Goal: Information Seeking & Learning: Learn about a topic

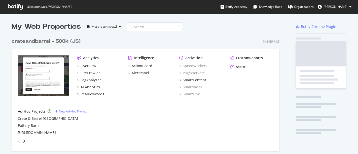
scroll to position [528, 268]
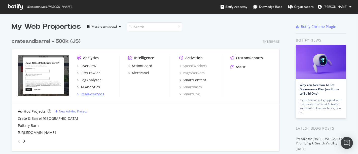
click at [91, 95] on div "RealKeywords" at bounding box center [93, 94] width 24 height 5
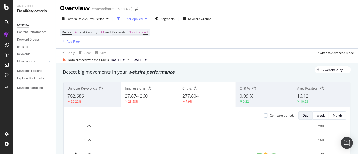
click at [78, 40] on div "Add Filter" at bounding box center [73, 41] width 13 height 4
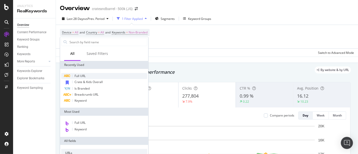
click at [83, 78] on span "Full URL" at bounding box center [80, 76] width 11 height 4
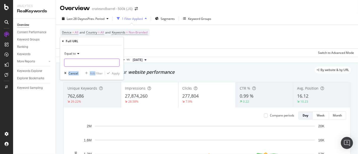
click at [80, 62] on div "Equal to Cancel Add filter Apply" at bounding box center [92, 63] width 64 height 34
click at [80, 62] on input "text" at bounding box center [92, 63] width 55 height 8
click at [101, 67] on input "[URL][DOMAIN_NAME]" at bounding box center [89, 63] width 48 height 8
click at [101, 66] on input "[URL][DOMAIN_NAME]" at bounding box center [89, 63] width 48 height 8
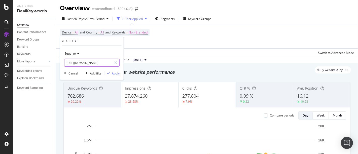
type input "[URL][DOMAIN_NAME]"
click at [116, 75] on div "Apply" at bounding box center [116, 73] width 8 height 4
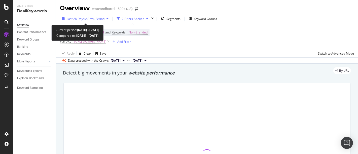
click at [88, 17] on span "vs Prev. Period" at bounding box center [95, 19] width 20 height 4
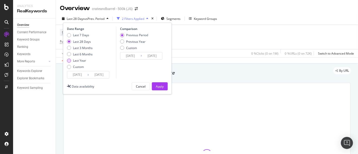
click at [68, 61] on div "Last Year" at bounding box center [69, 61] width 4 height 4
type input "[DATE]"
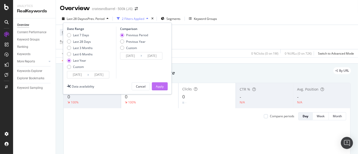
click at [161, 86] on div "Apply" at bounding box center [160, 86] width 8 height 4
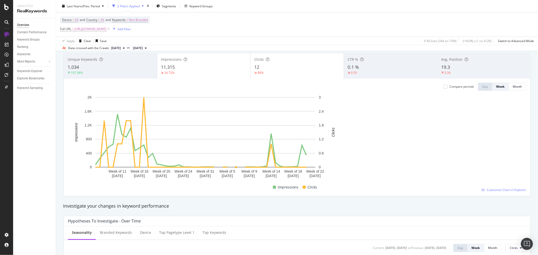
scroll to position [30, 0]
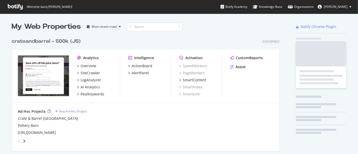
scroll to position [528, 268]
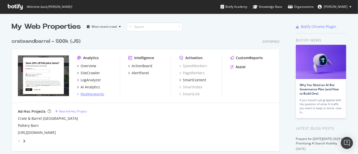
click at [85, 93] on div "RealKeywords" at bounding box center [93, 94] width 24 height 5
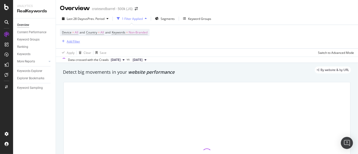
click at [76, 41] on div "Add Filter" at bounding box center [73, 41] width 13 height 4
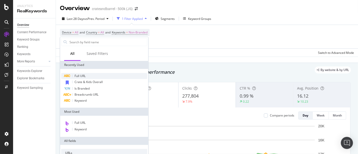
click at [87, 75] on div "Full URL" at bounding box center [104, 76] width 86 height 6
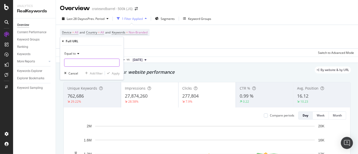
click at [78, 62] on input "text" at bounding box center [92, 63] width 55 height 8
type input "https://www.crateandbarrel.com/kids/baby-and-kids-holiday"
click at [117, 72] on div "Apply" at bounding box center [116, 73] width 8 height 4
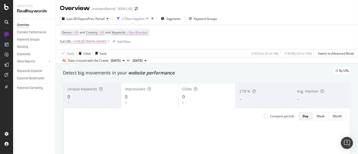
click at [106, 43] on span "https://www.crateandbarrel.com/kids/baby-and-kids-holiday" at bounding box center [90, 41] width 32 height 7
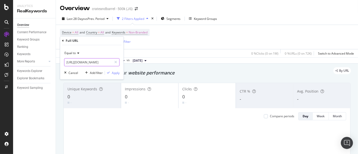
click at [107, 64] on input "https://www.crateandbarrel.com/kids/baby-and-kids-holiday" at bounding box center [89, 62] width 48 height 8
type input "https://www.crateandbarrel.com/kids/baby-and-kids-holiday/"
click at [117, 72] on div "Apply" at bounding box center [116, 73] width 8 height 4
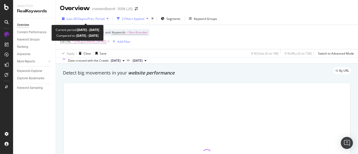
click at [87, 21] on div "Last 28 Days vs Prev. Period" at bounding box center [86, 19] width 38 height 4
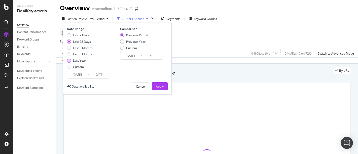
click at [69, 62] on div "Last Year" at bounding box center [69, 61] width 4 height 4
type input "[DATE]"
click at [161, 84] on div "Apply" at bounding box center [160, 87] width 8 height 8
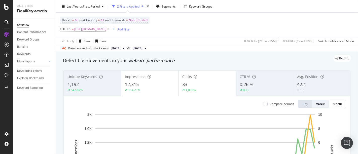
scroll to position [11, 0]
